Goal: Task Accomplishment & Management: Manage account settings

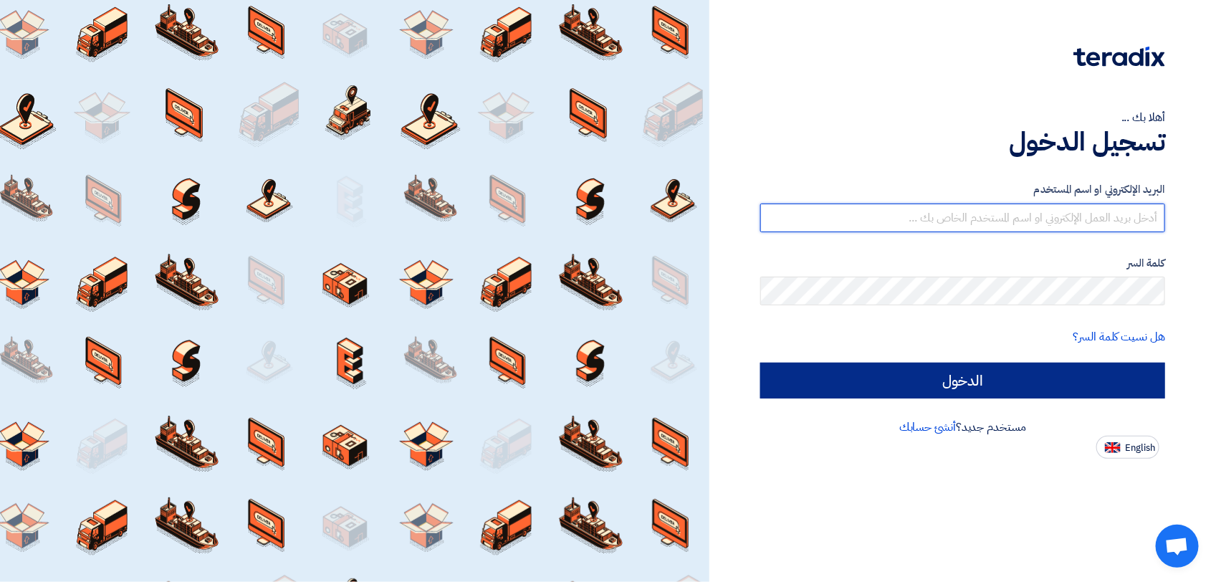
type input "[PERSON_NAME][EMAIL_ADDRESS][DOMAIN_NAME]"
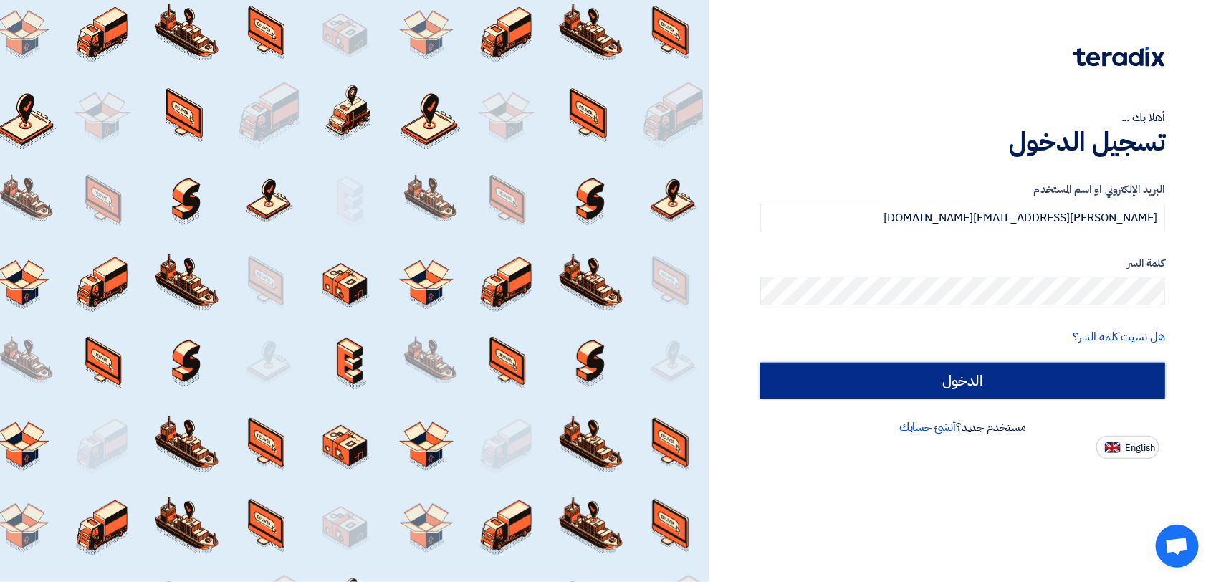
click at [940, 376] on input "الدخول" at bounding box center [962, 381] width 405 height 36
